Goal: Information Seeking & Learning: Learn about a topic

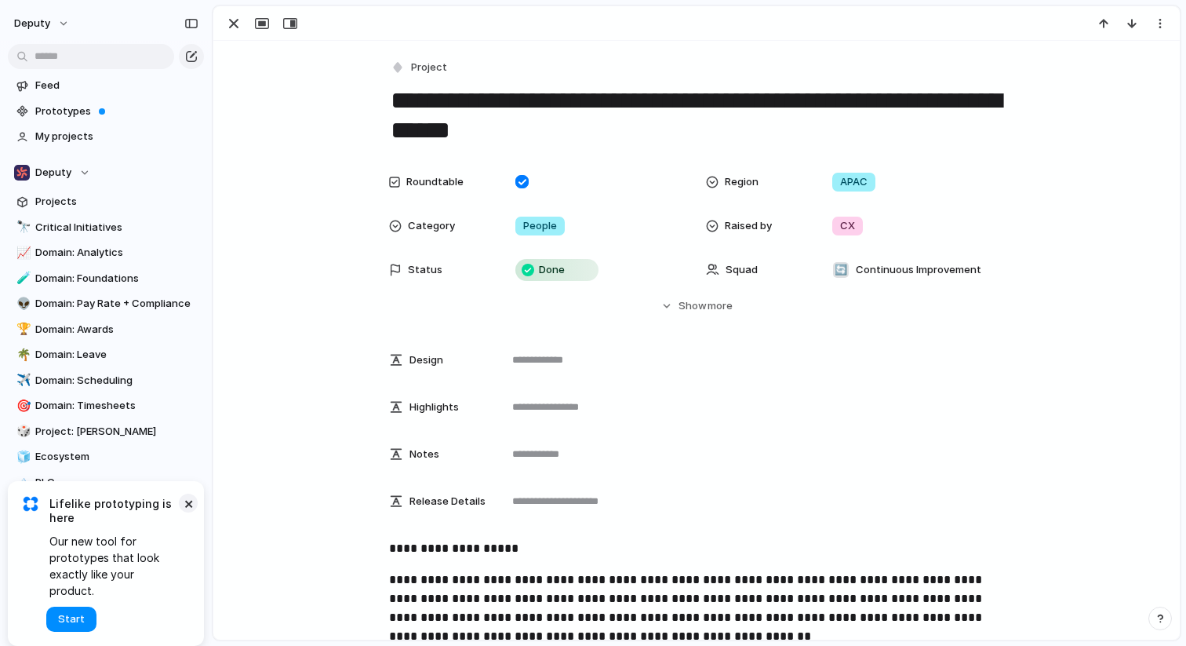
click at [189, 512] on button "×" at bounding box center [188, 502] width 19 height 19
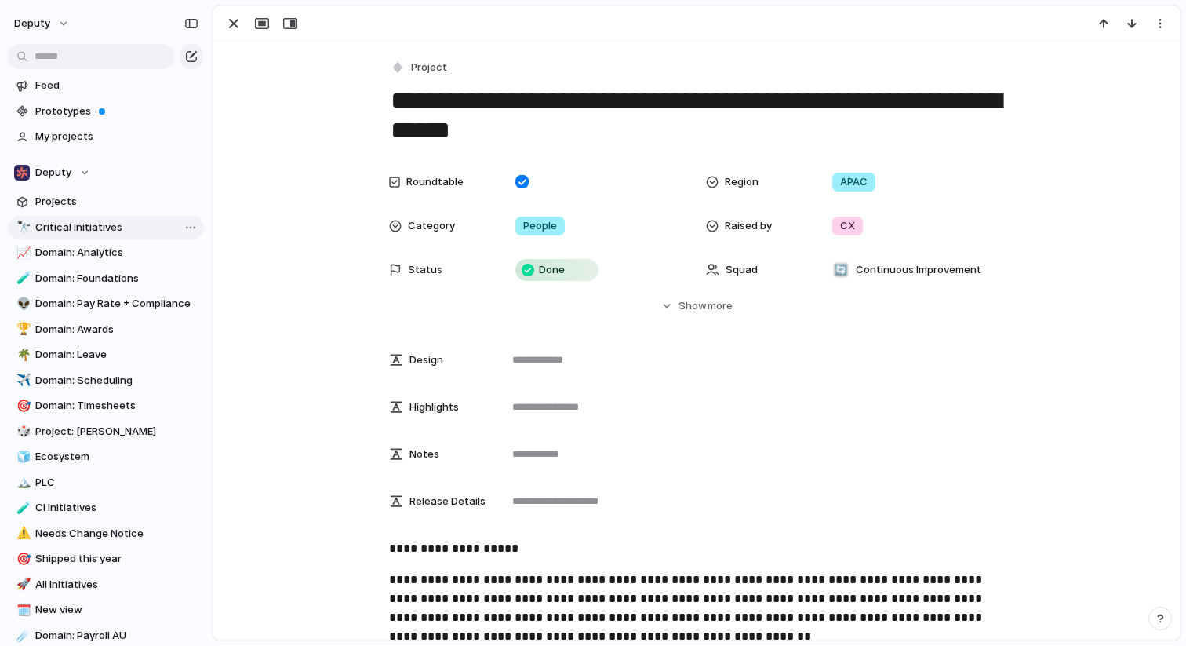
click at [96, 236] on link "🔭 Critical Initiatives" at bounding box center [106, 228] width 196 height 24
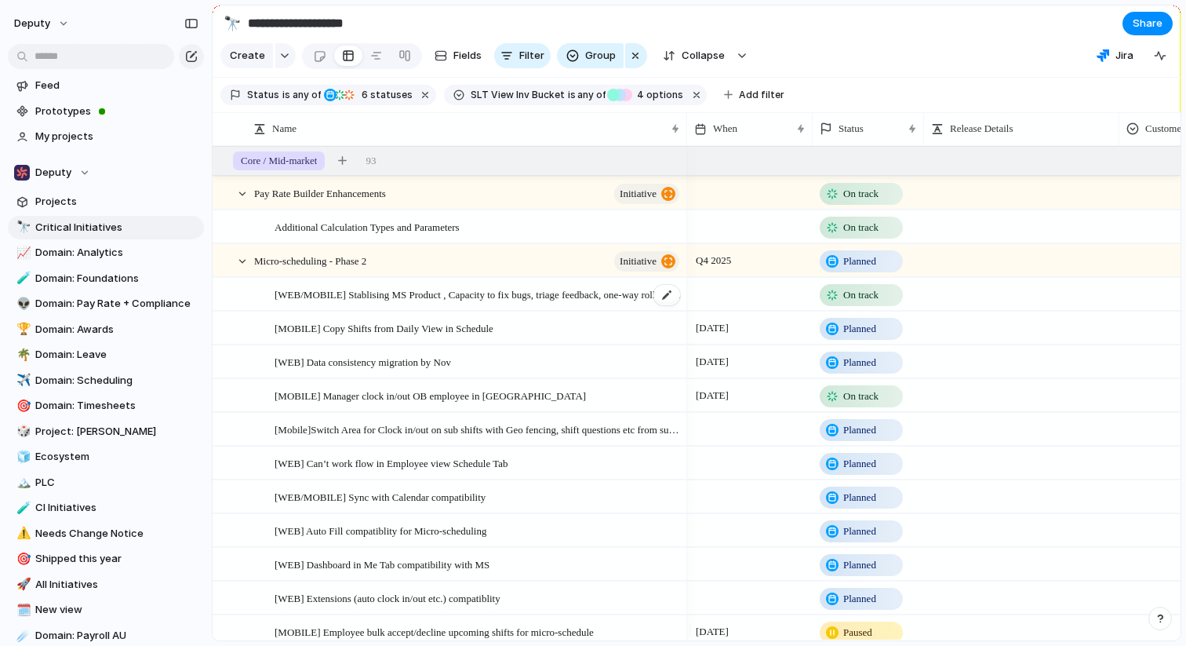
click at [351, 303] on span "[WEB/MOBILE] Stablising MS Product , Capacity to fix bugs, triage feedback, one…" at bounding box center [478, 294] width 407 height 18
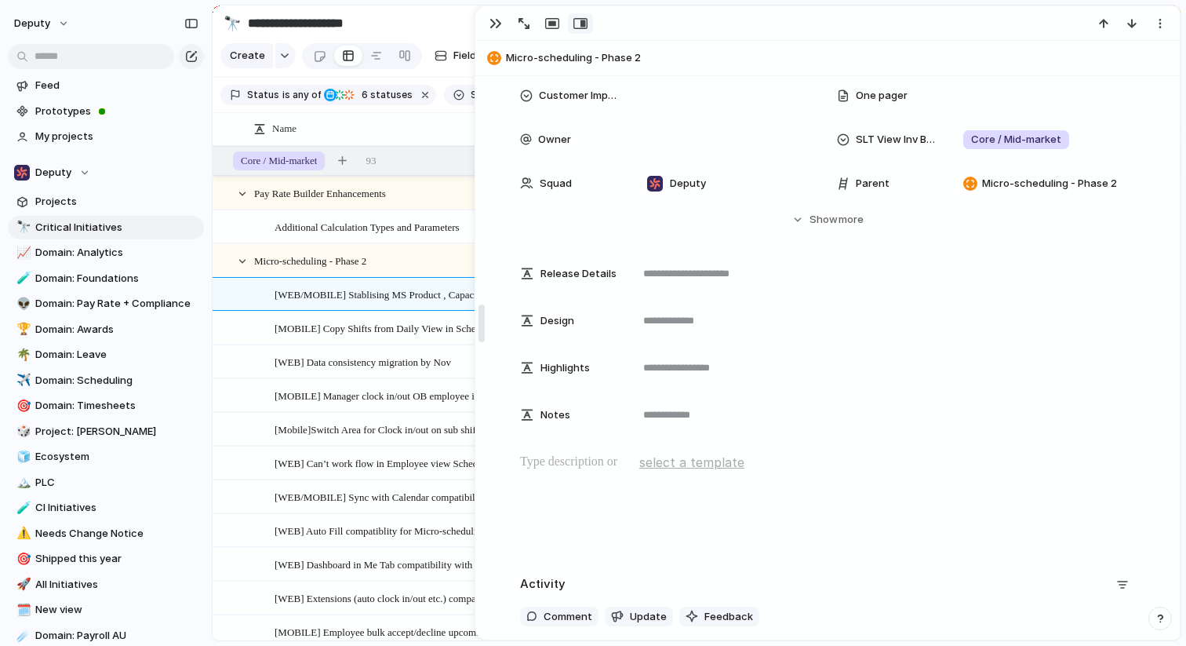
drag, startPoint x: 856, startPoint y: 183, endPoint x: 308, endPoint y: 198, distance: 547.8
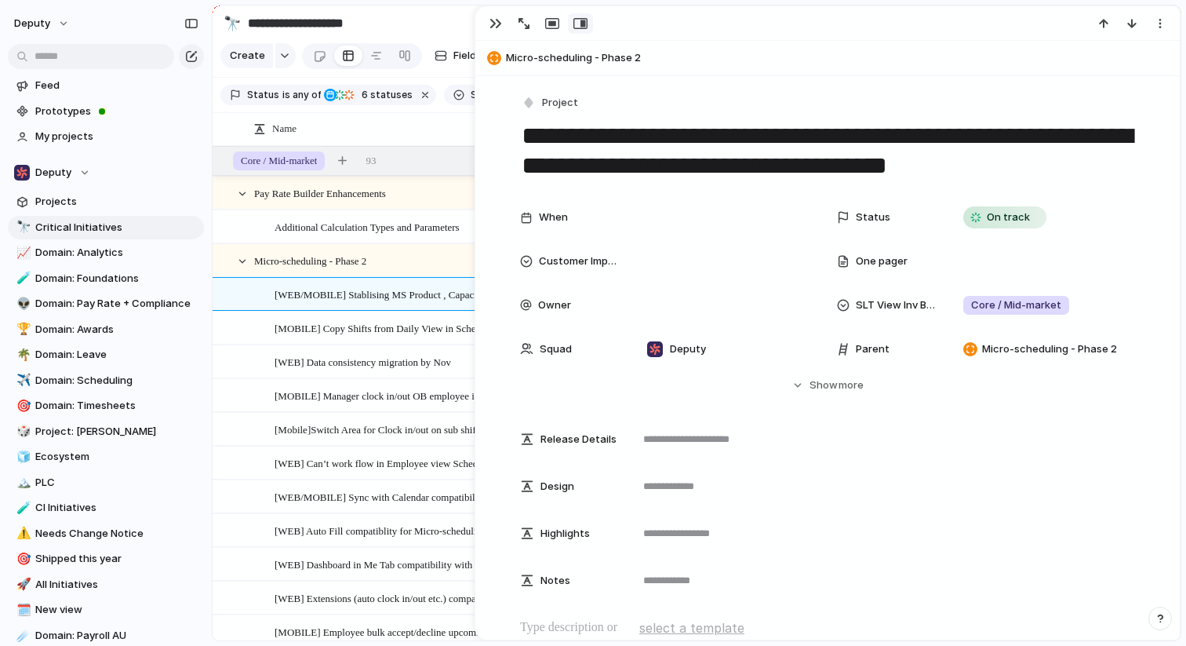
click at [368, 337] on span "[MOBILE] Copy Shifts from Daily View in Schedule" at bounding box center [384, 328] width 219 height 18
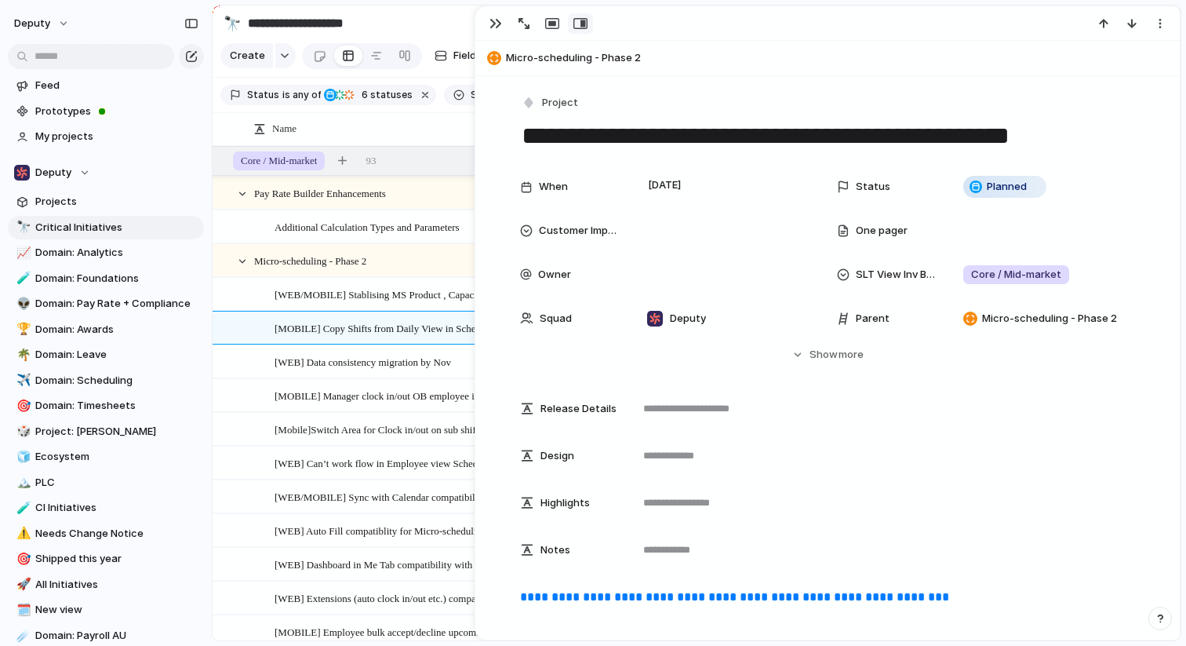
click at [313, 269] on span "Micro-scheduling - Phase 2" at bounding box center [310, 260] width 112 height 18
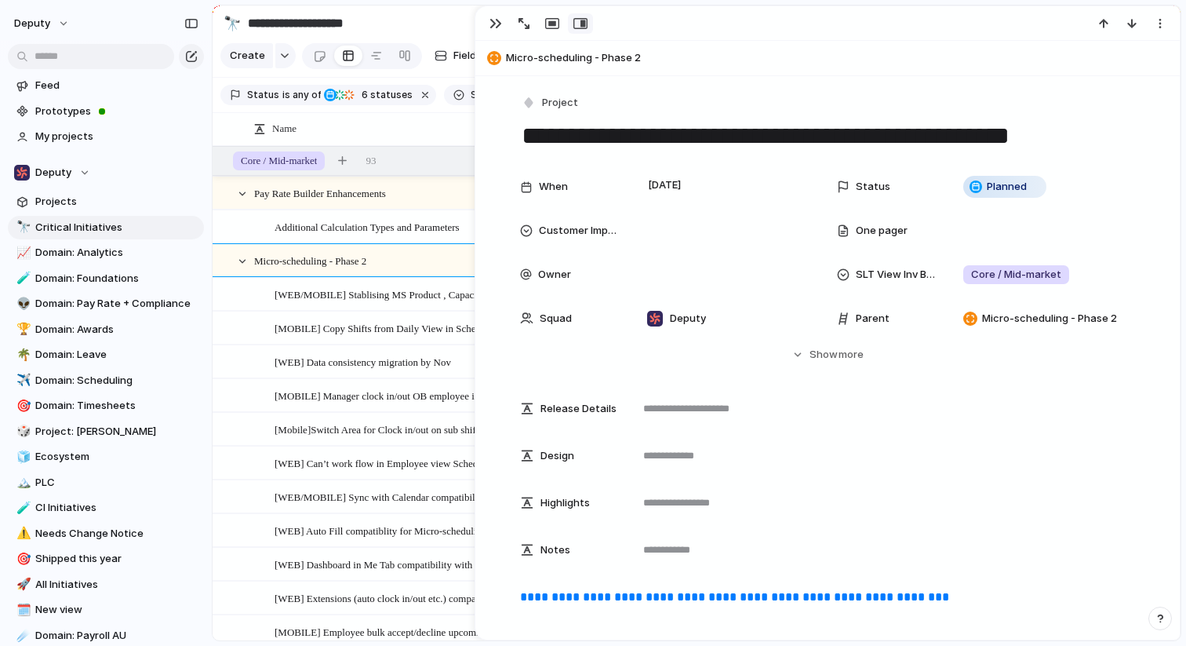
type textarea "**********"
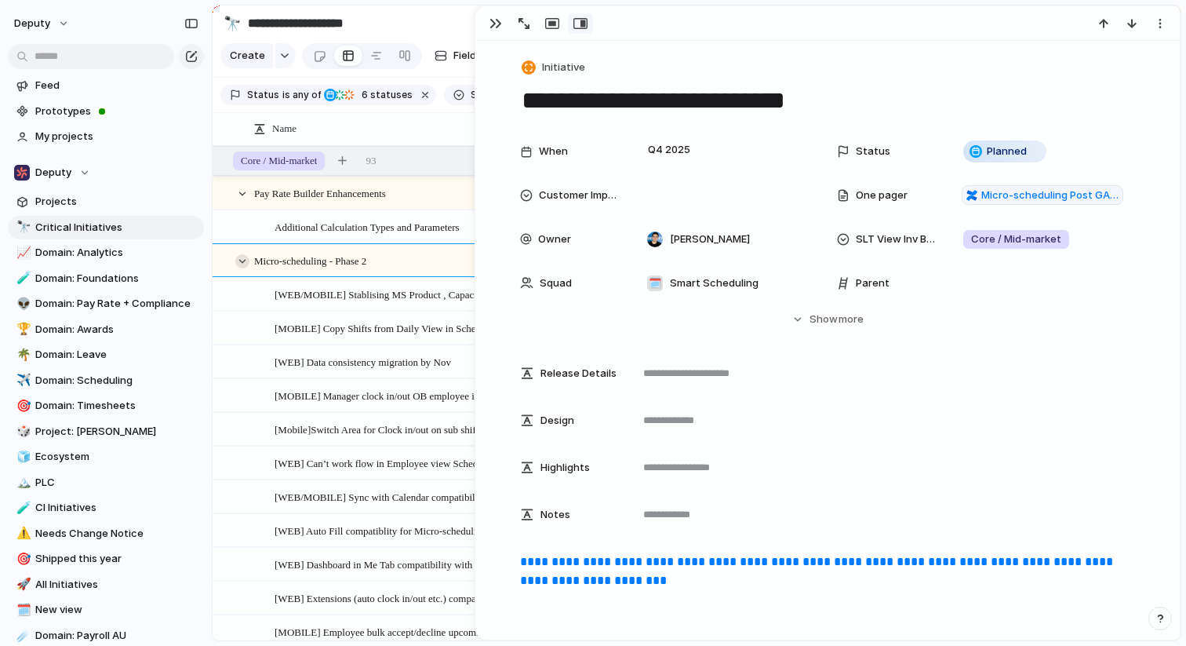
click at [241, 268] on div at bounding box center [242, 261] width 14 height 14
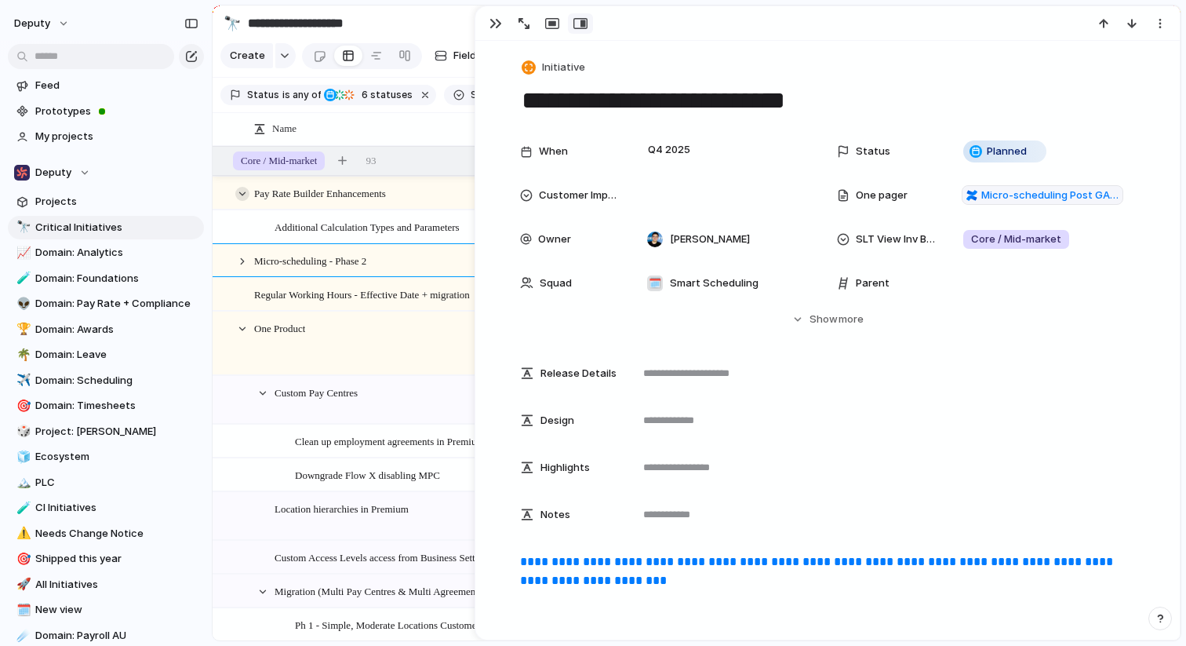
click at [241, 201] on div at bounding box center [242, 194] width 14 height 14
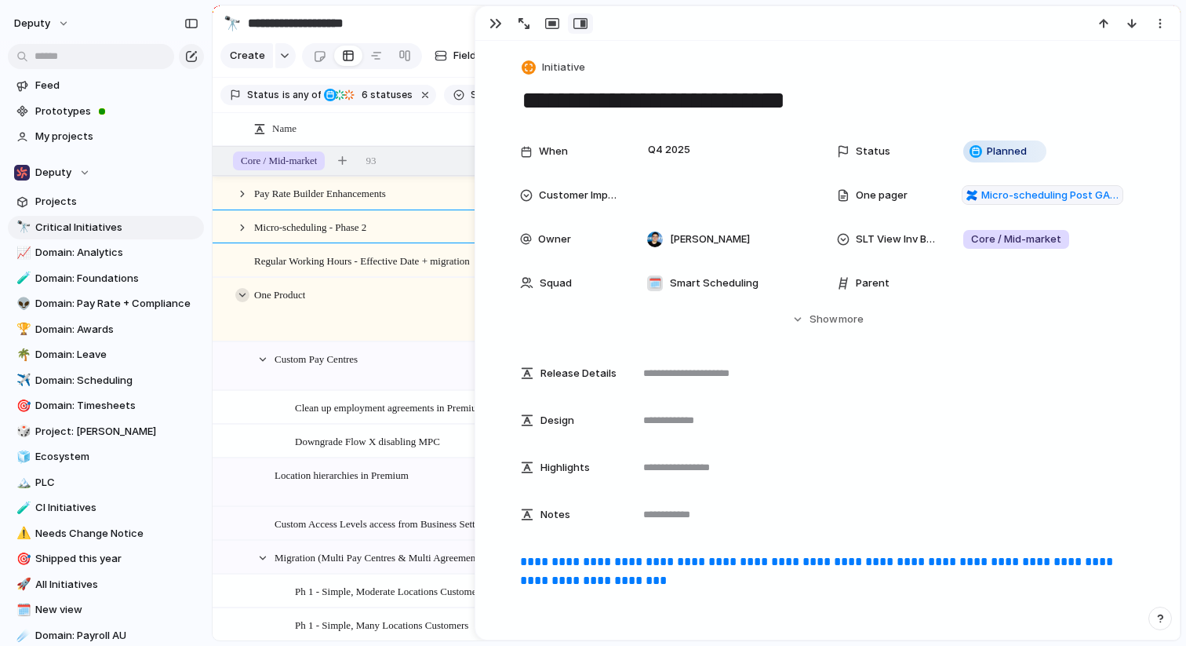
click at [242, 302] on div at bounding box center [242, 295] width 14 height 14
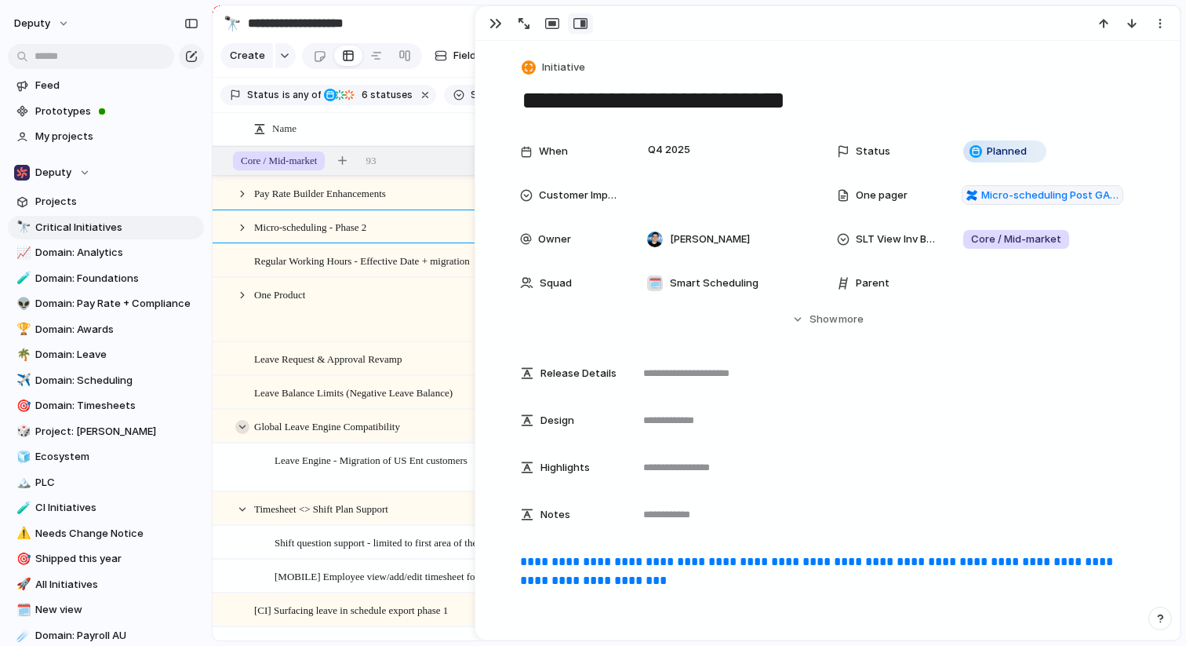
click at [244, 434] on div at bounding box center [242, 427] width 14 height 14
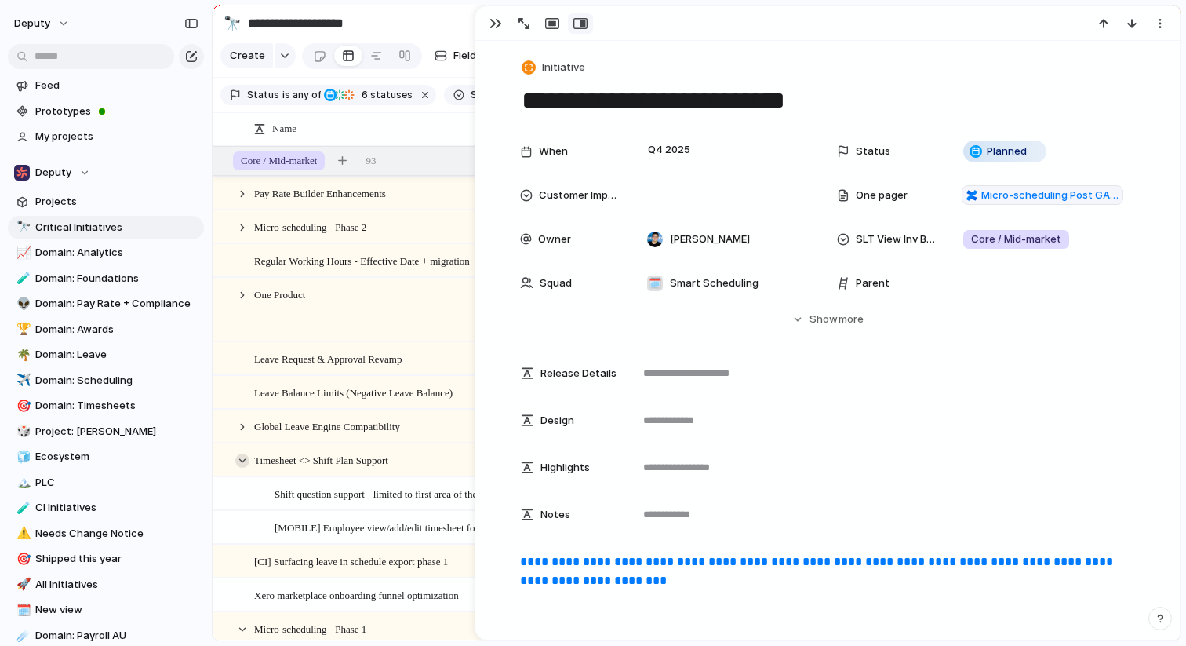
click at [242, 468] on div at bounding box center [242, 460] width 14 height 14
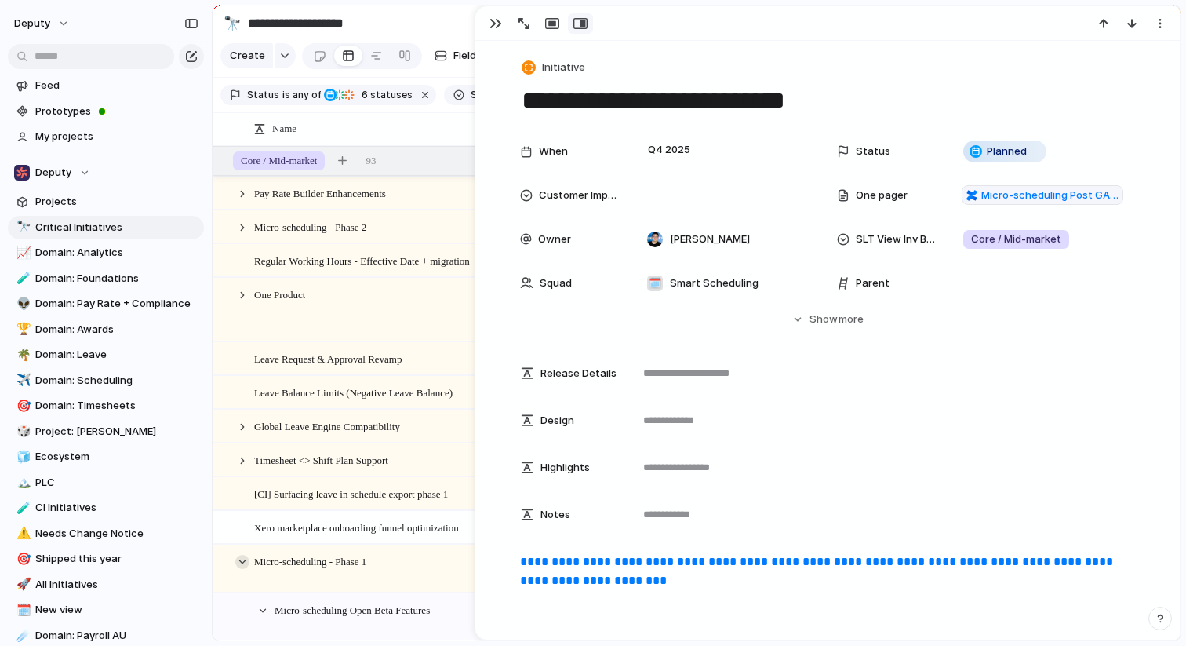
click at [246, 569] on div at bounding box center [242, 562] width 14 height 14
click at [65, 587] on span "All Initiatives" at bounding box center [116, 585] width 163 height 16
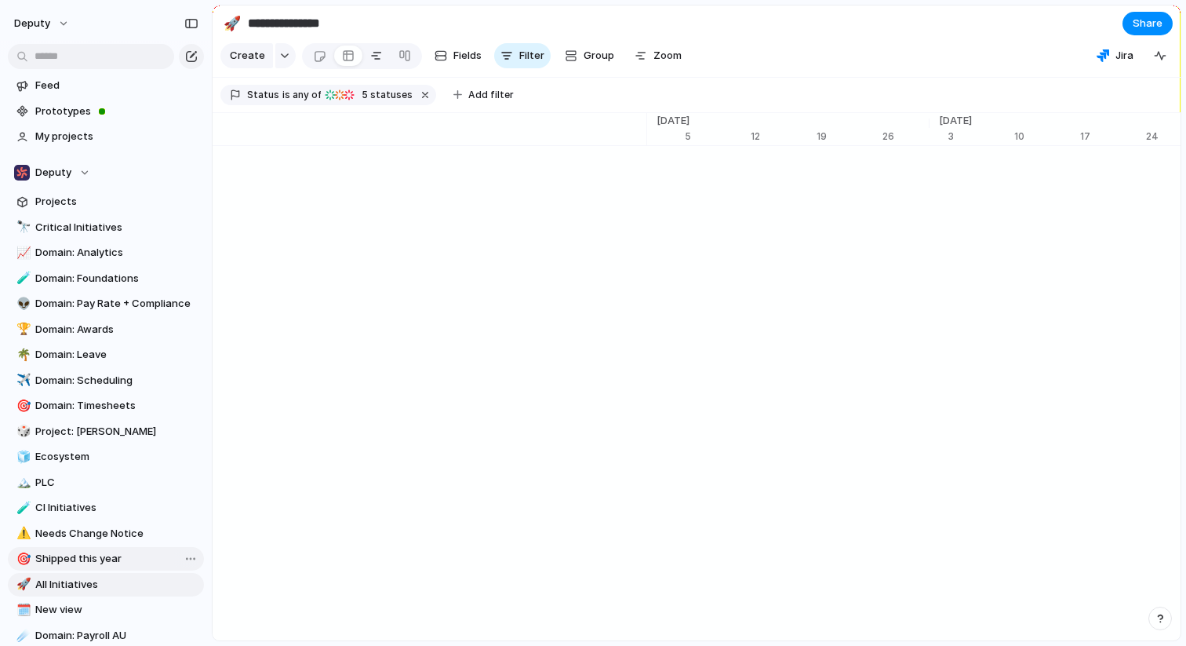
type input "**********"
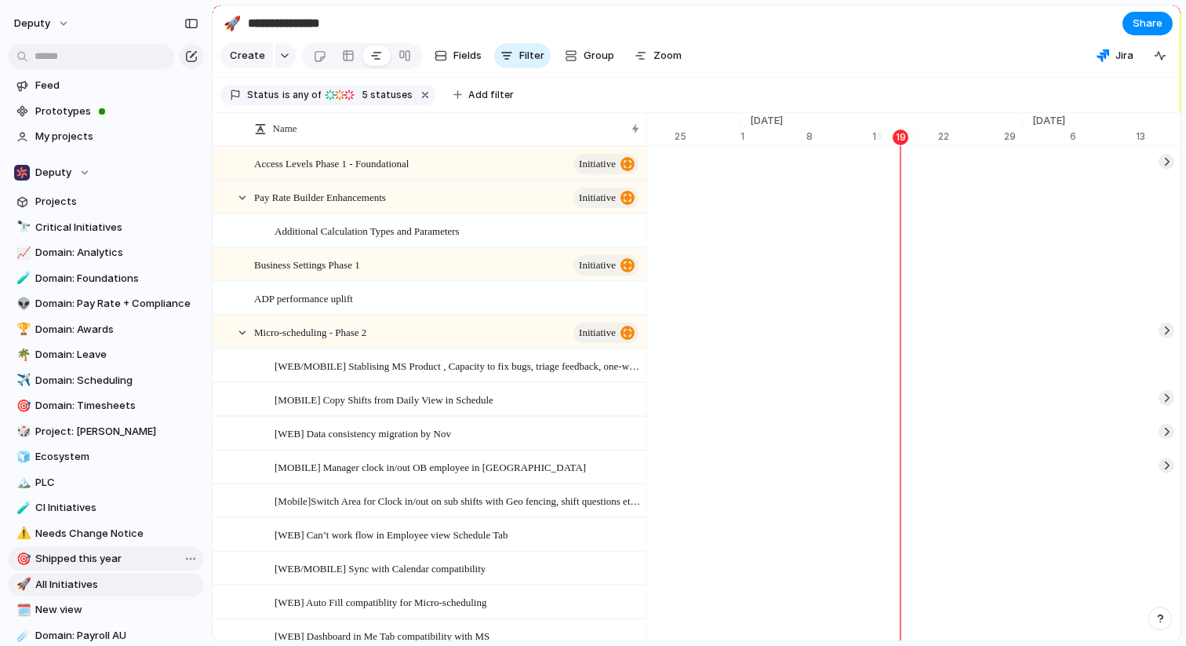
scroll to position [0, 10225]
click at [400, 172] on span "Access Levels Phase 1 - Foundational" at bounding box center [331, 163] width 155 height 18
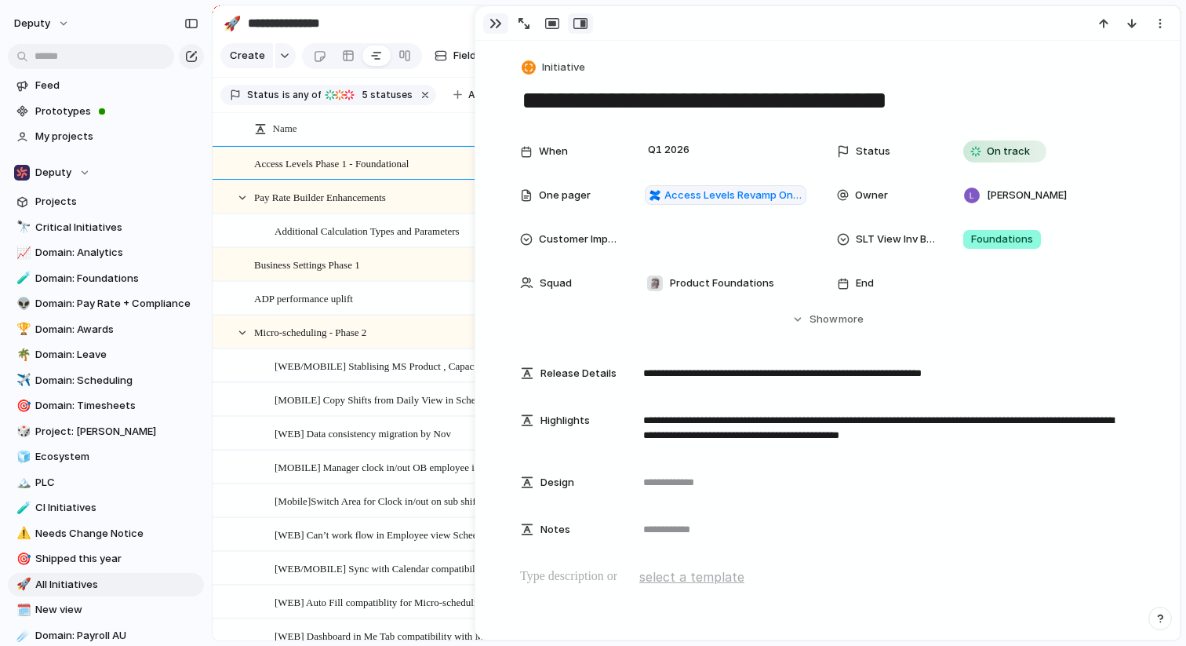
click at [493, 22] on div "button" at bounding box center [496, 23] width 13 height 13
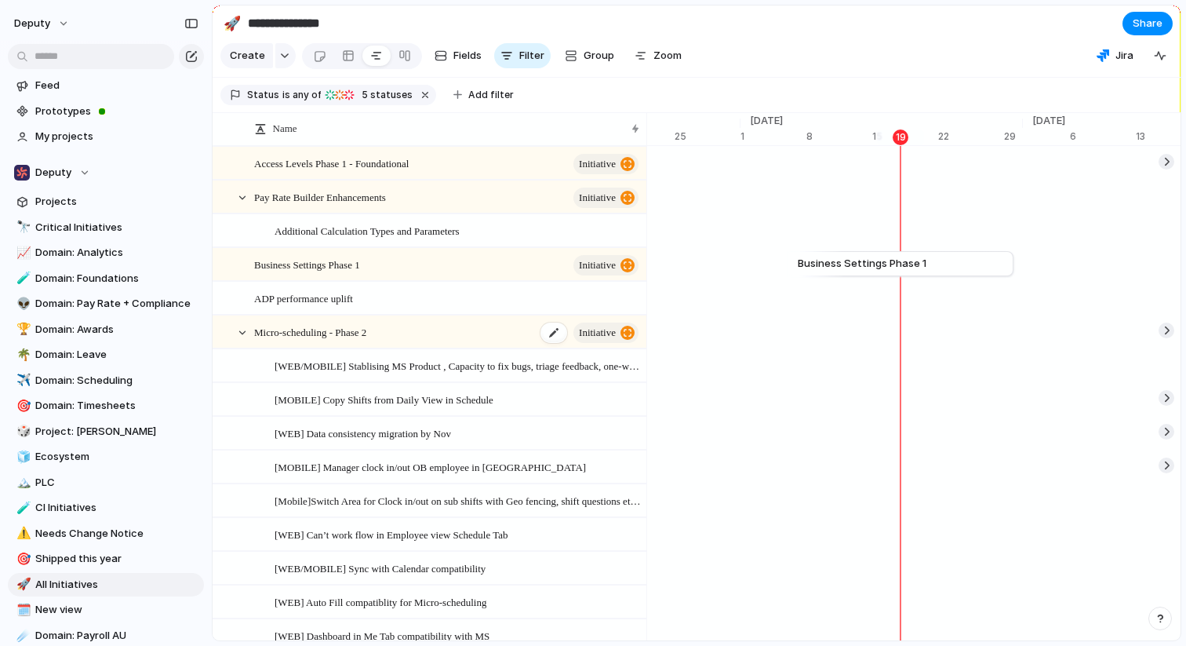
click at [337, 340] on span "Micro-scheduling - Phase 2" at bounding box center [310, 331] width 112 height 18
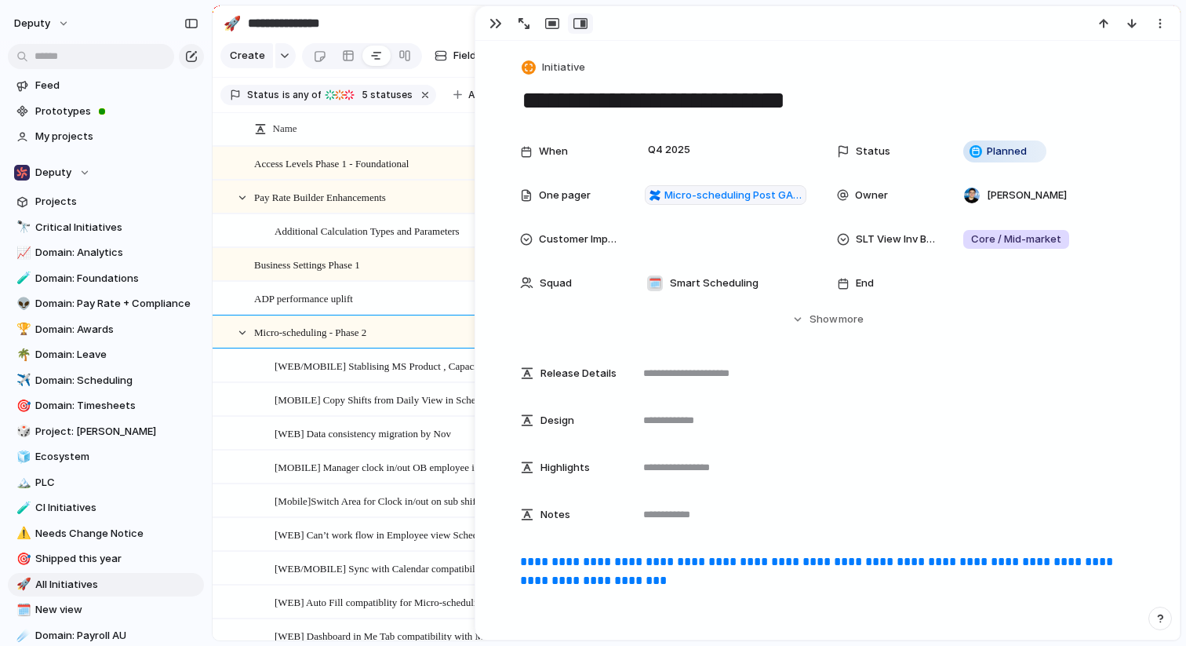
click at [349, 273] on span "Business Settings Phase 1" at bounding box center [307, 264] width 106 height 18
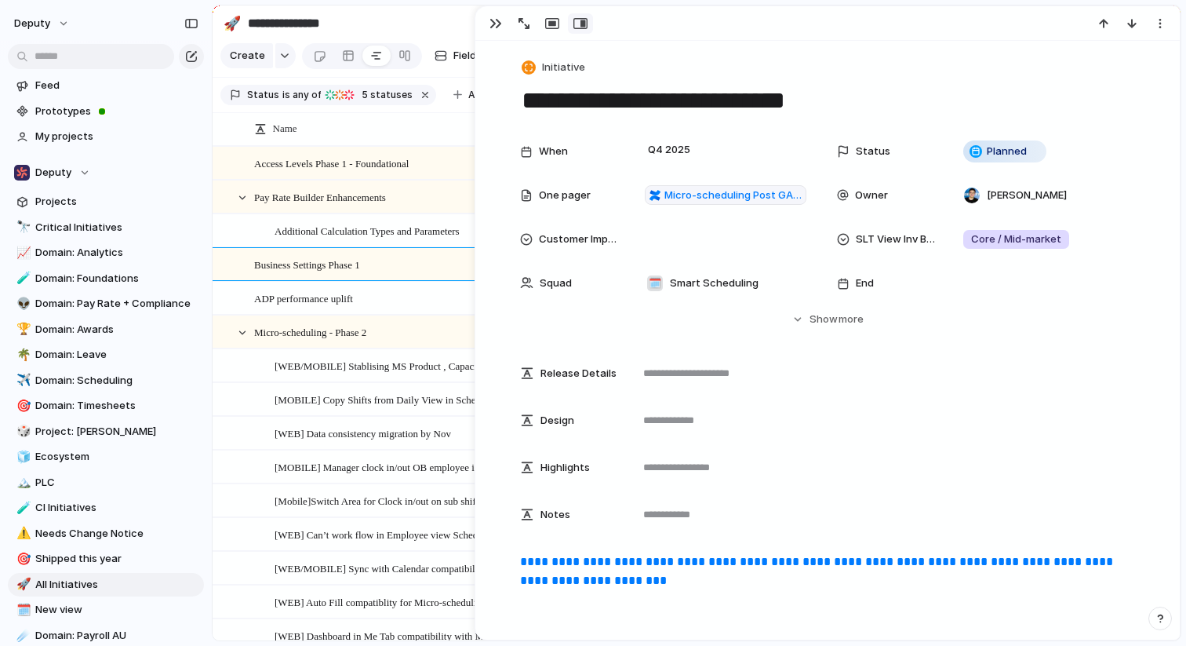
type textarea "**********"
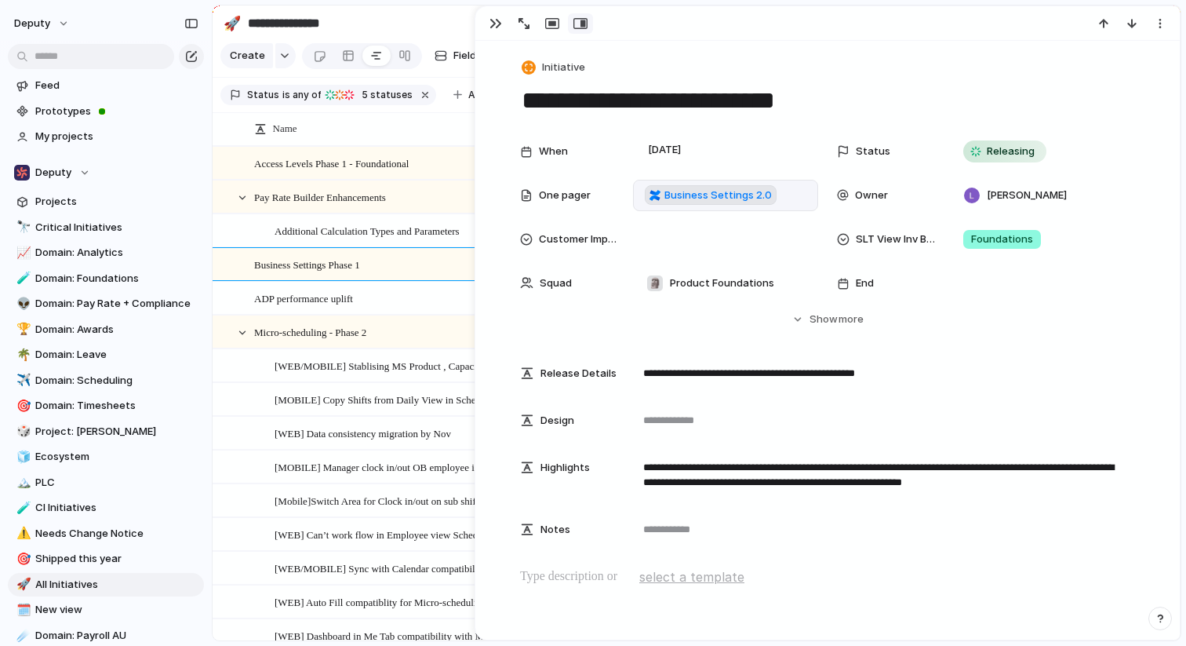
click at [709, 190] on span "Business Settings 2.0" at bounding box center [718, 196] width 107 height 16
